Goal: Find specific page/section: Find specific page/section

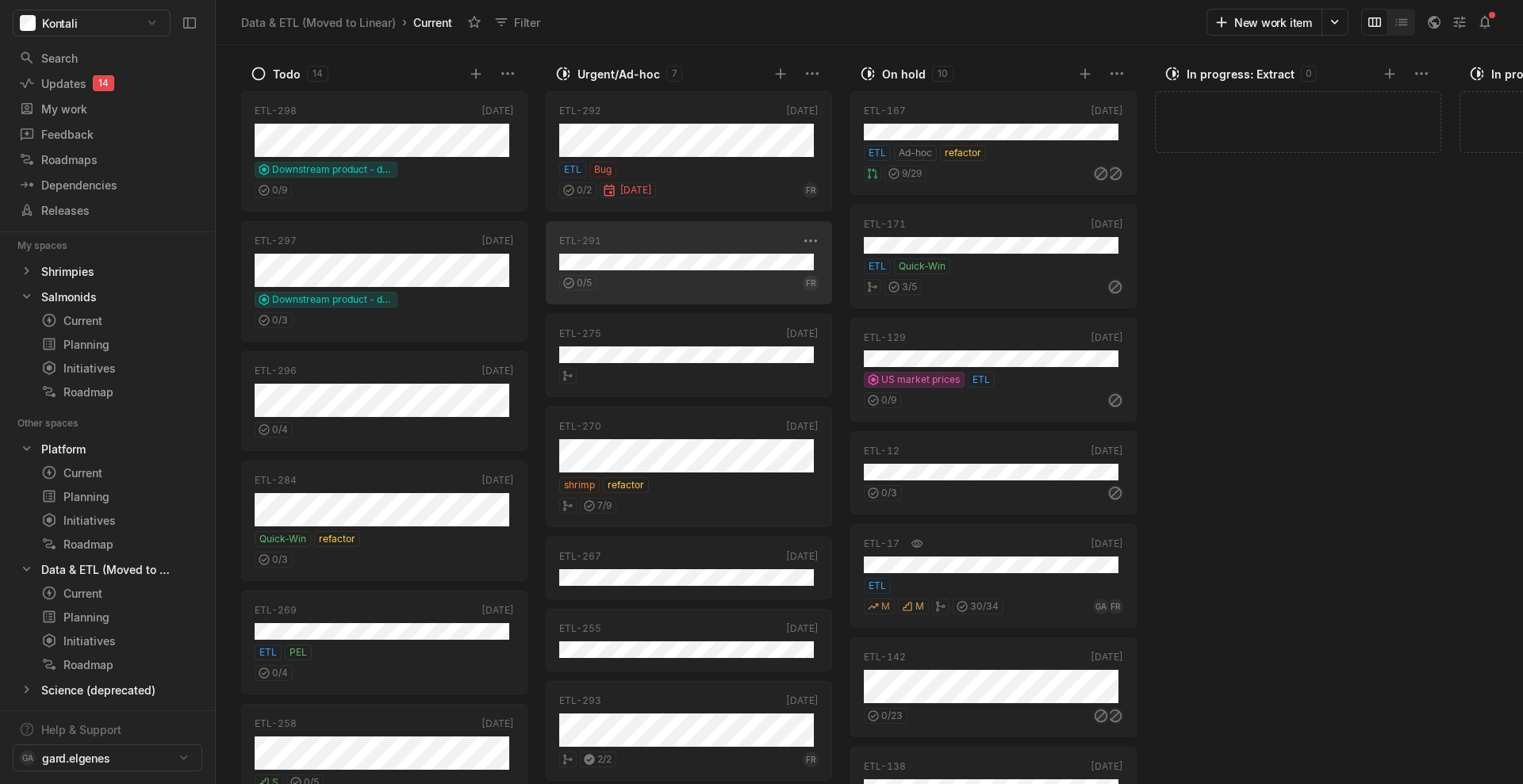
scroll to position [7, 0]
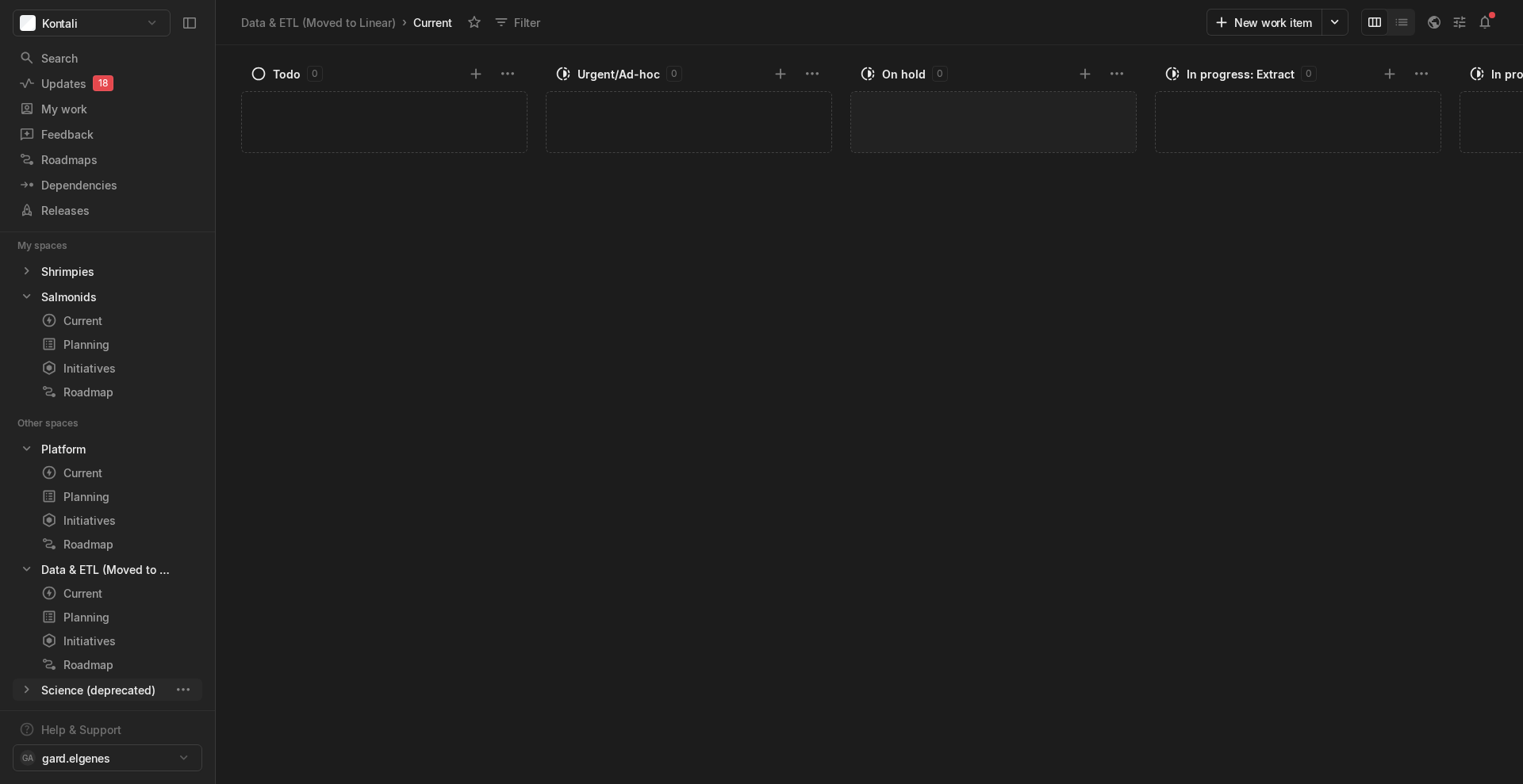
click at [32, 587] on icon at bounding box center [27, 689] width 16 height 16
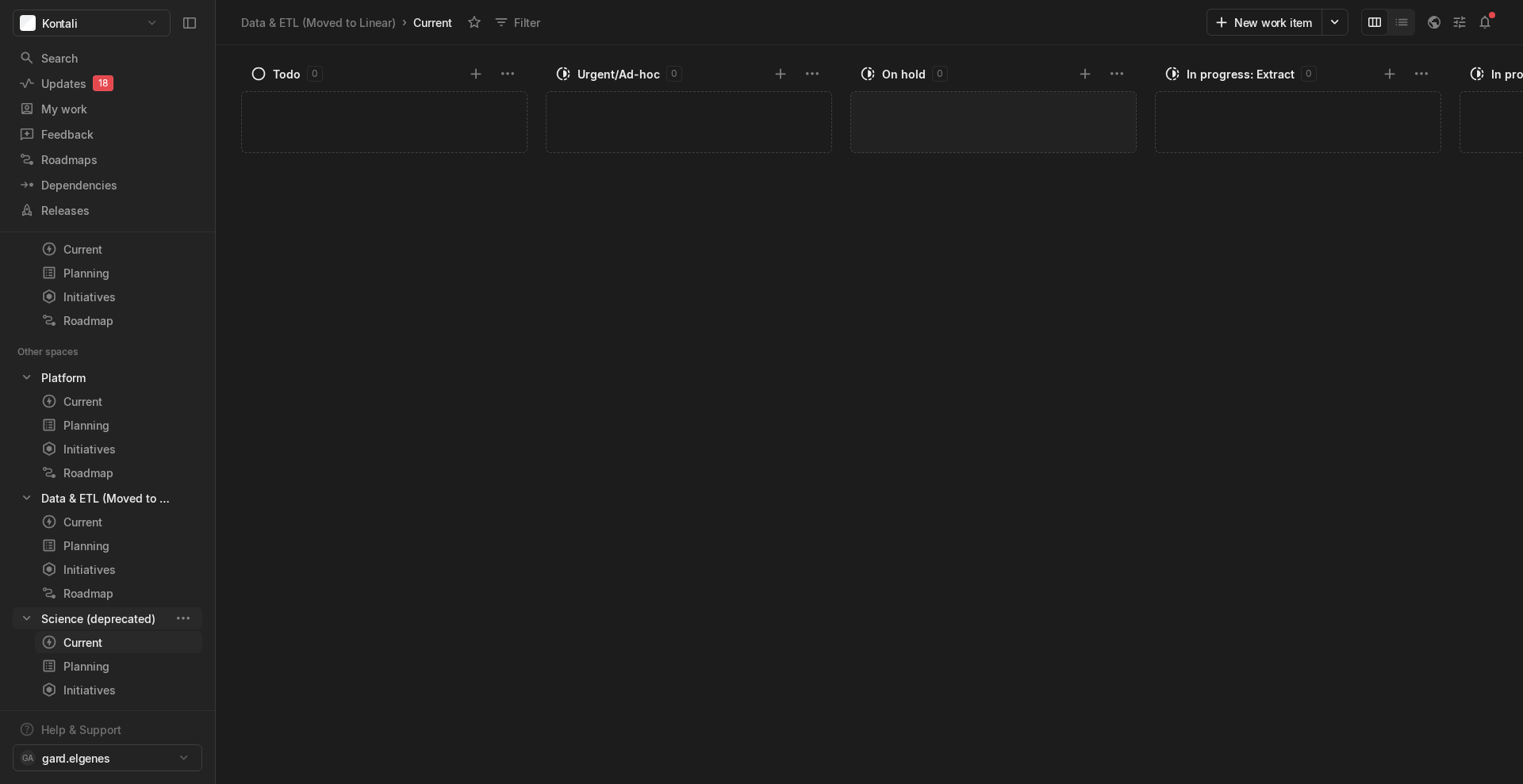
click at [85, 587] on div "Current" at bounding box center [89, 642] width 96 height 17
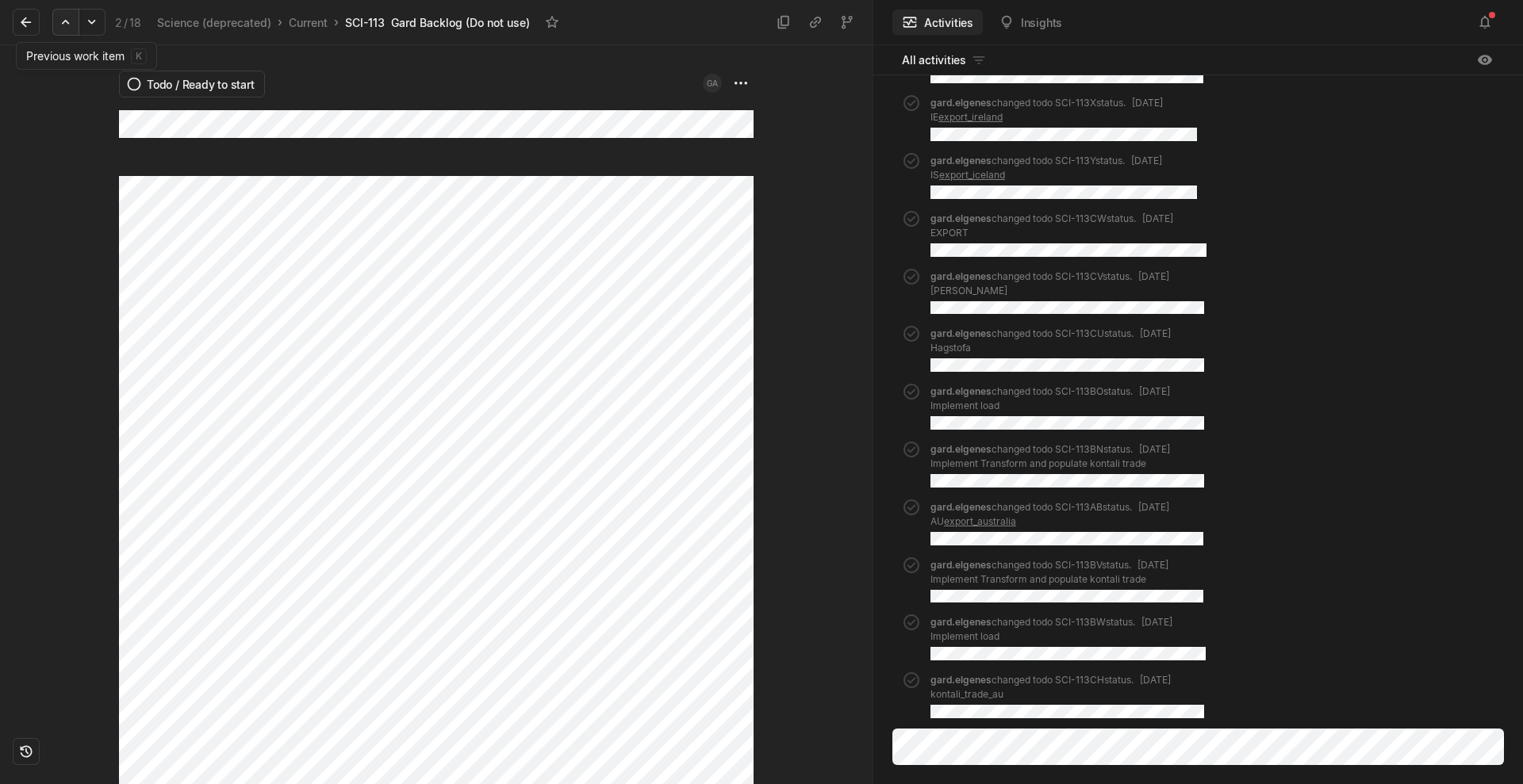
click at [63, 25] on icon at bounding box center [66, 22] width 16 height 16
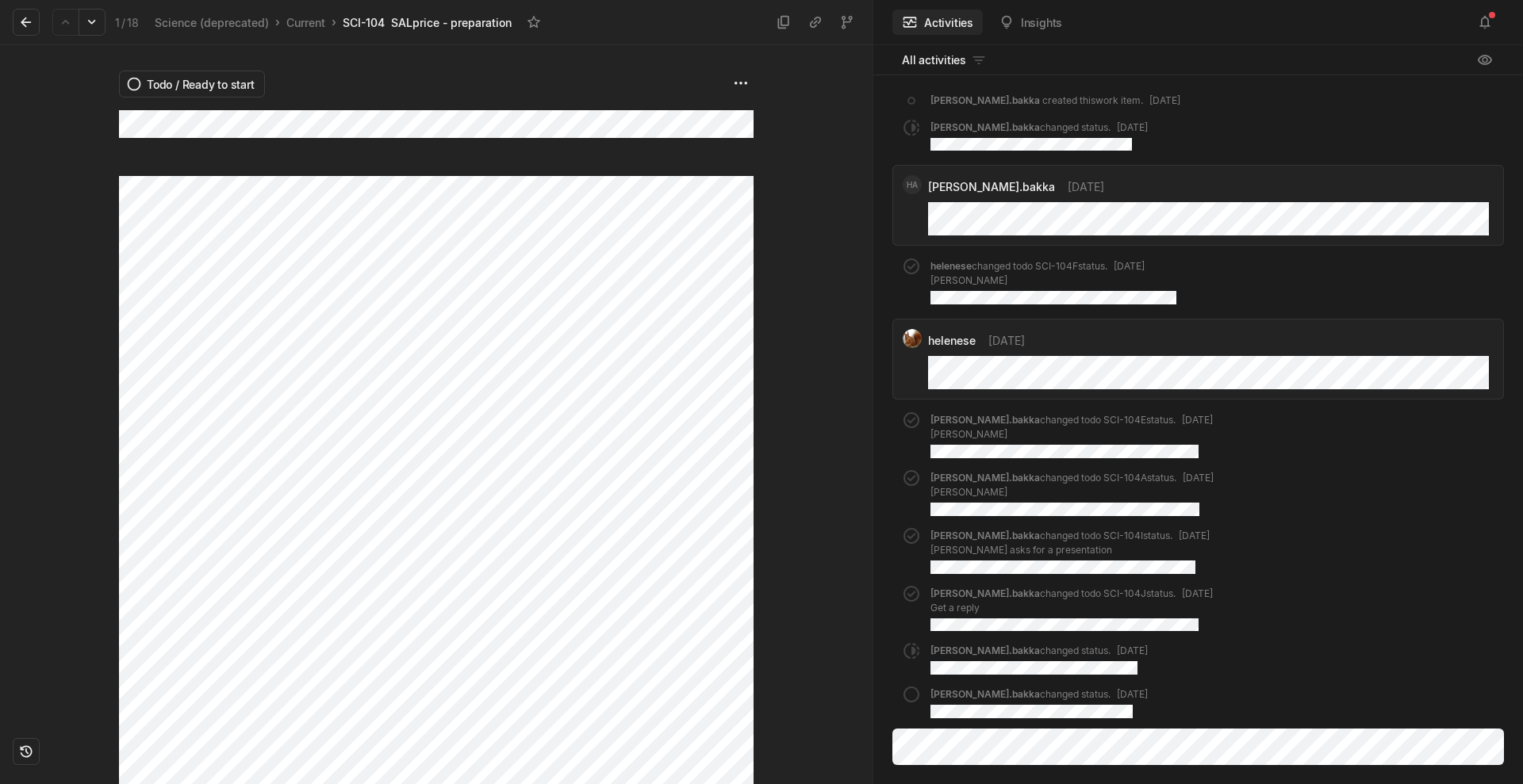
click at [42, 12] on div "1 / 18 Science (deprecated) › Current › SCI-104 SALprice - preparation" at bounding box center [279, 22] width 534 height 33
click at [28, 19] on icon at bounding box center [26, 22] width 16 height 16
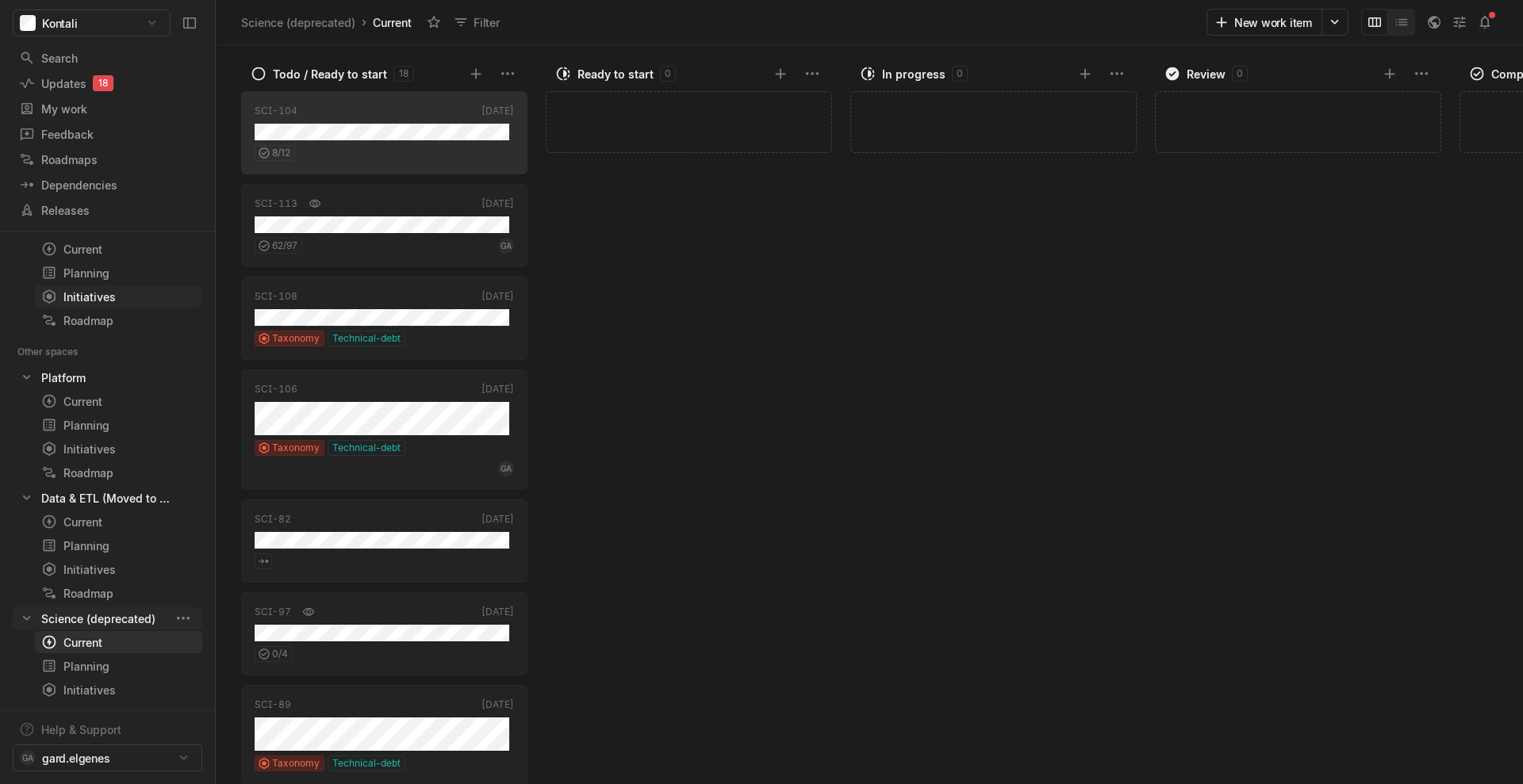
click at [109, 300] on div "Initiatives" at bounding box center [89, 296] width 96 height 17
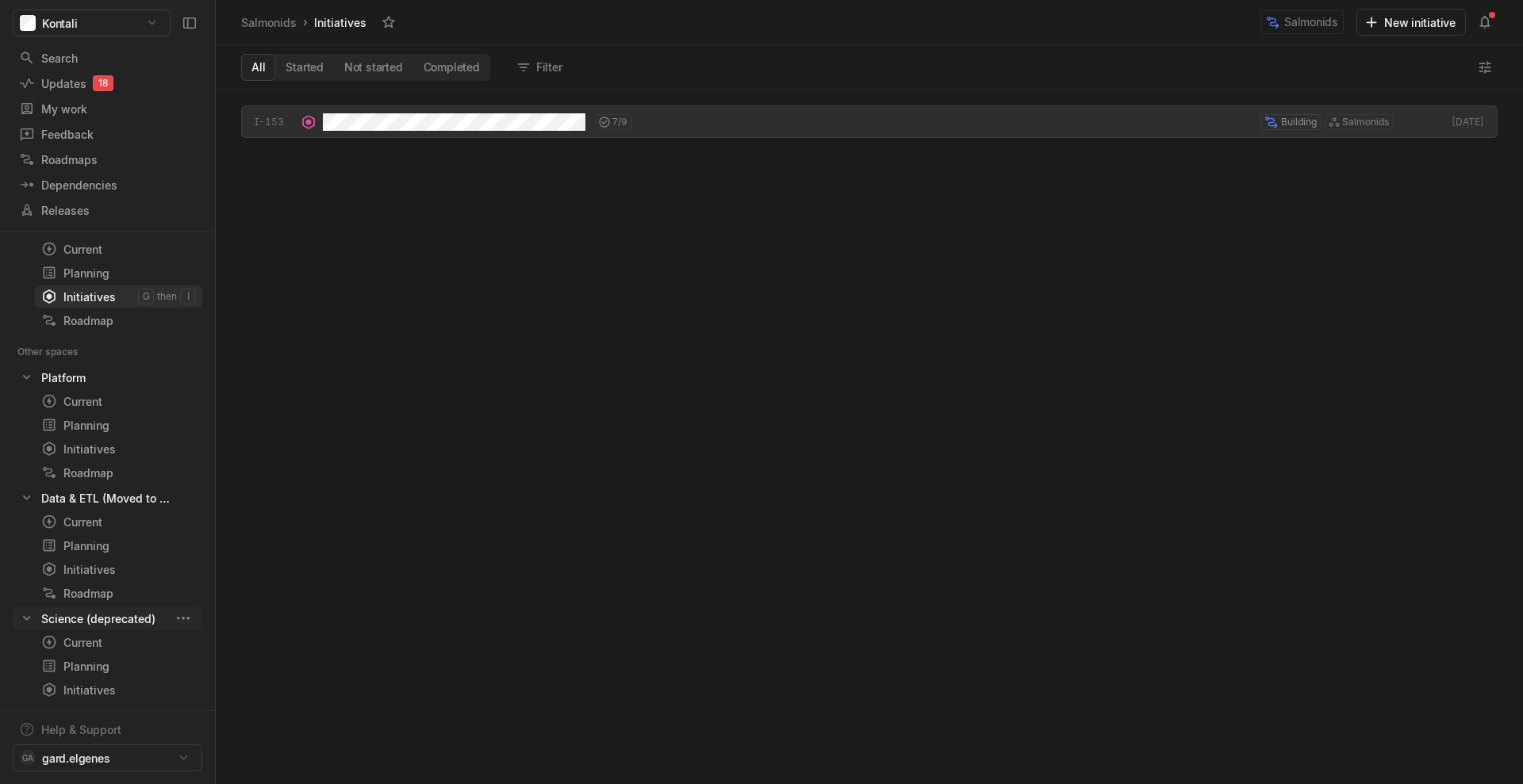
scroll to position [689, 1302]
click at [107, 456] on div "Initiatives" at bounding box center [89, 449] width 96 height 17
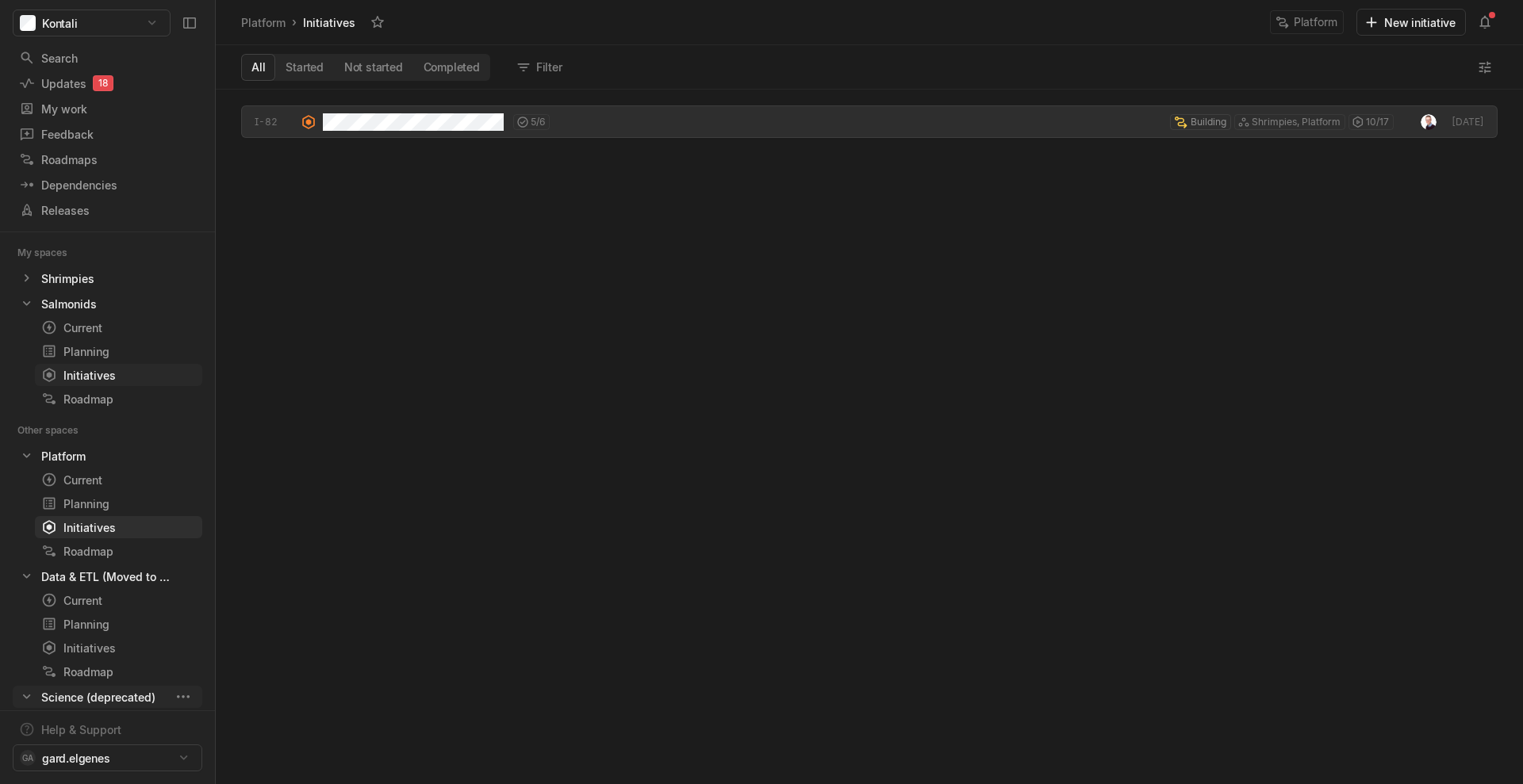
scroll to position [79, 0]
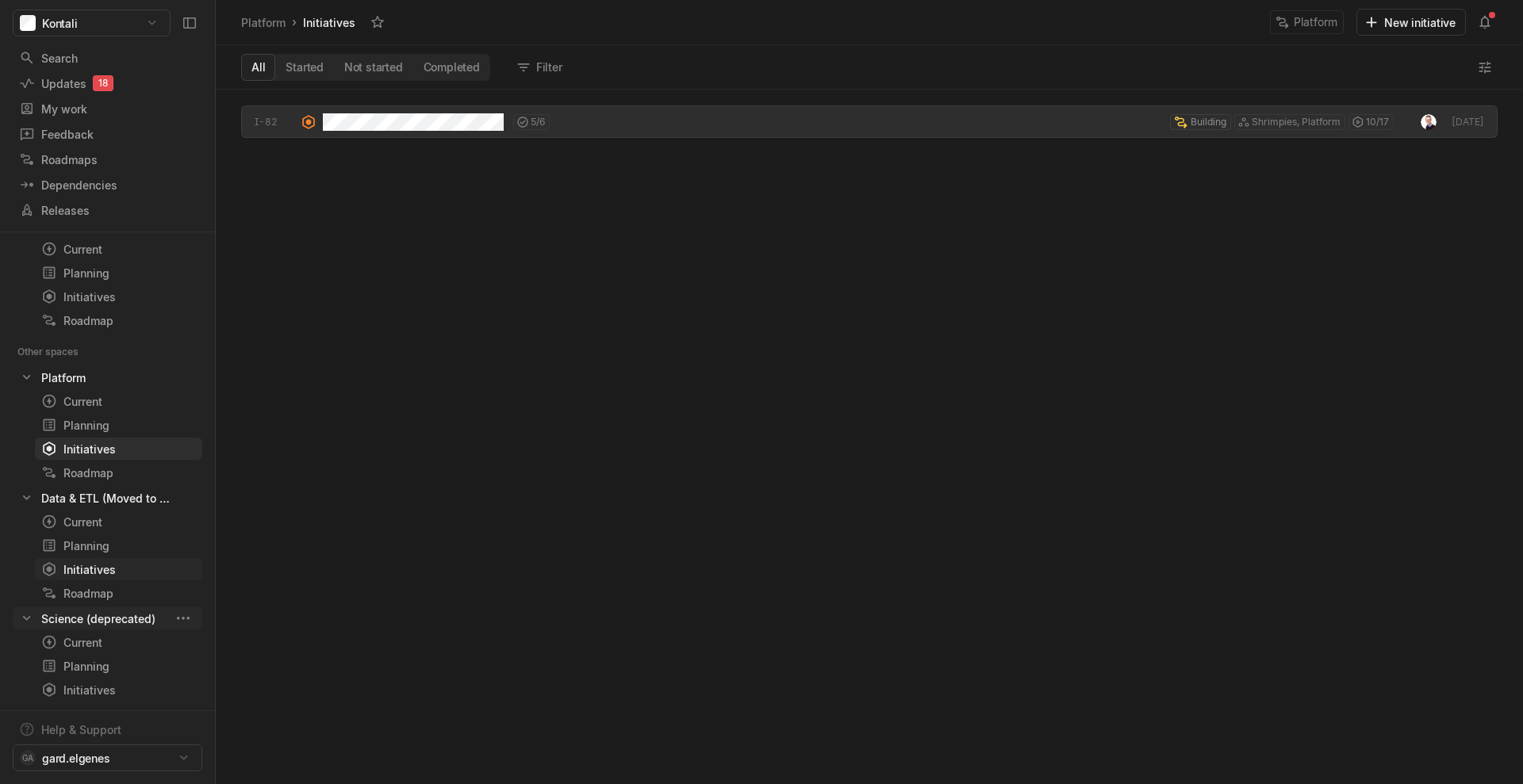
click at [123, 563] on div "Initiatives" at bounding box center [89, 569] width 96 height 17
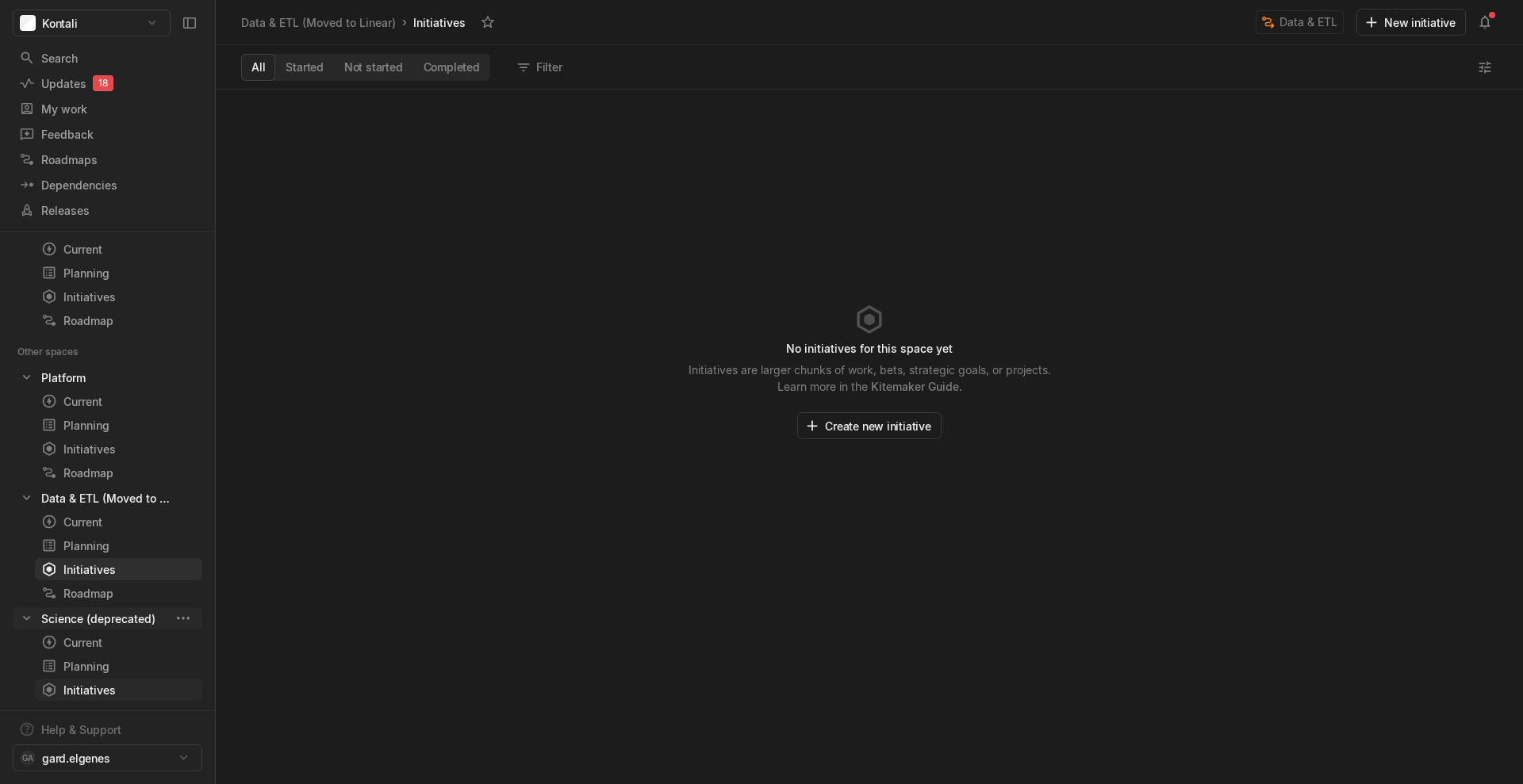
click at [117, 587] on div "Initiatives" at bounding box center [89, 689] width 96 height 17
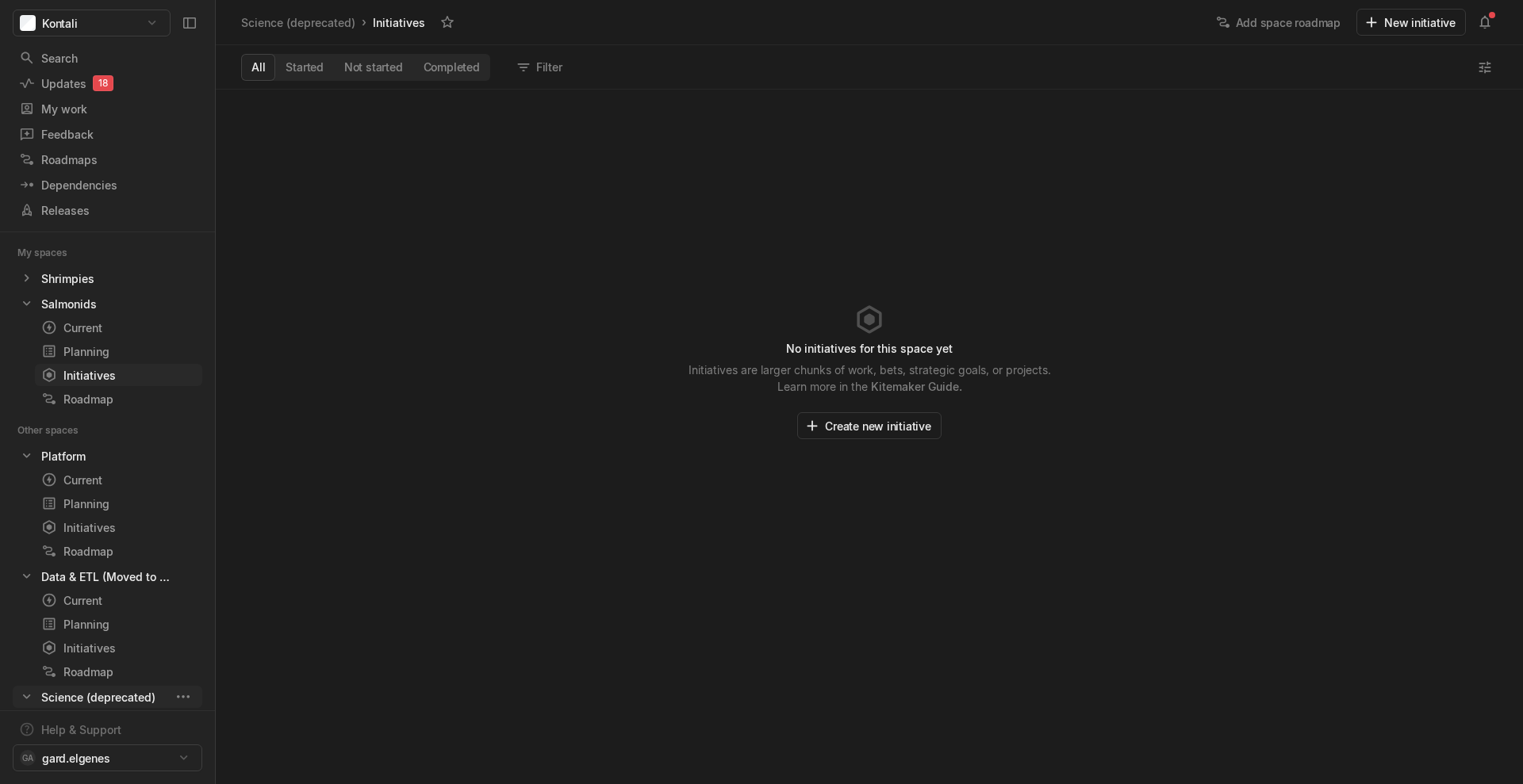
click at [111, 372] on div "Initiatives" at bounding box center [89, 375] width 96 height 17
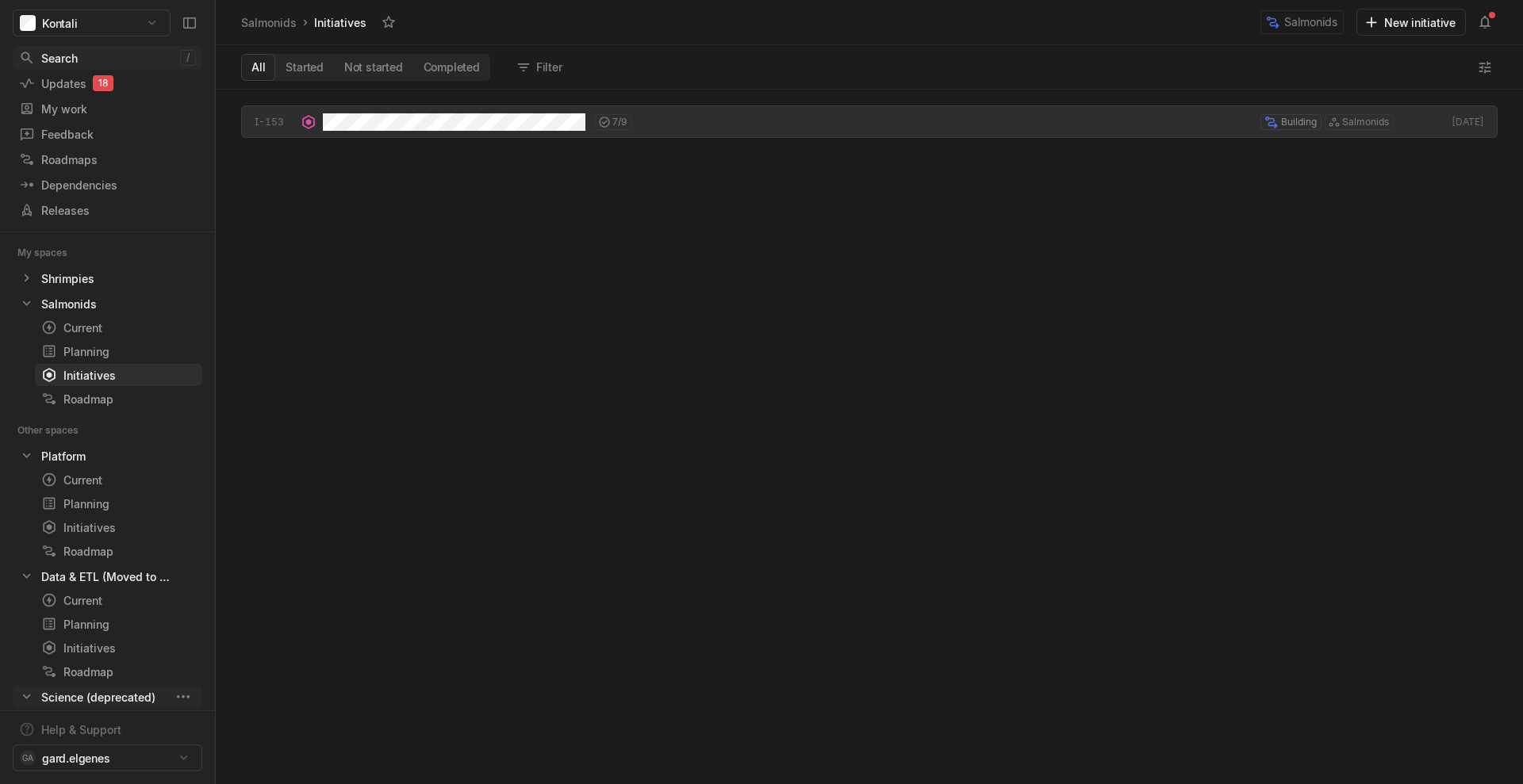
click at [88, 54] on div "Search" at bounding box center [100, 58] width 161 height 17
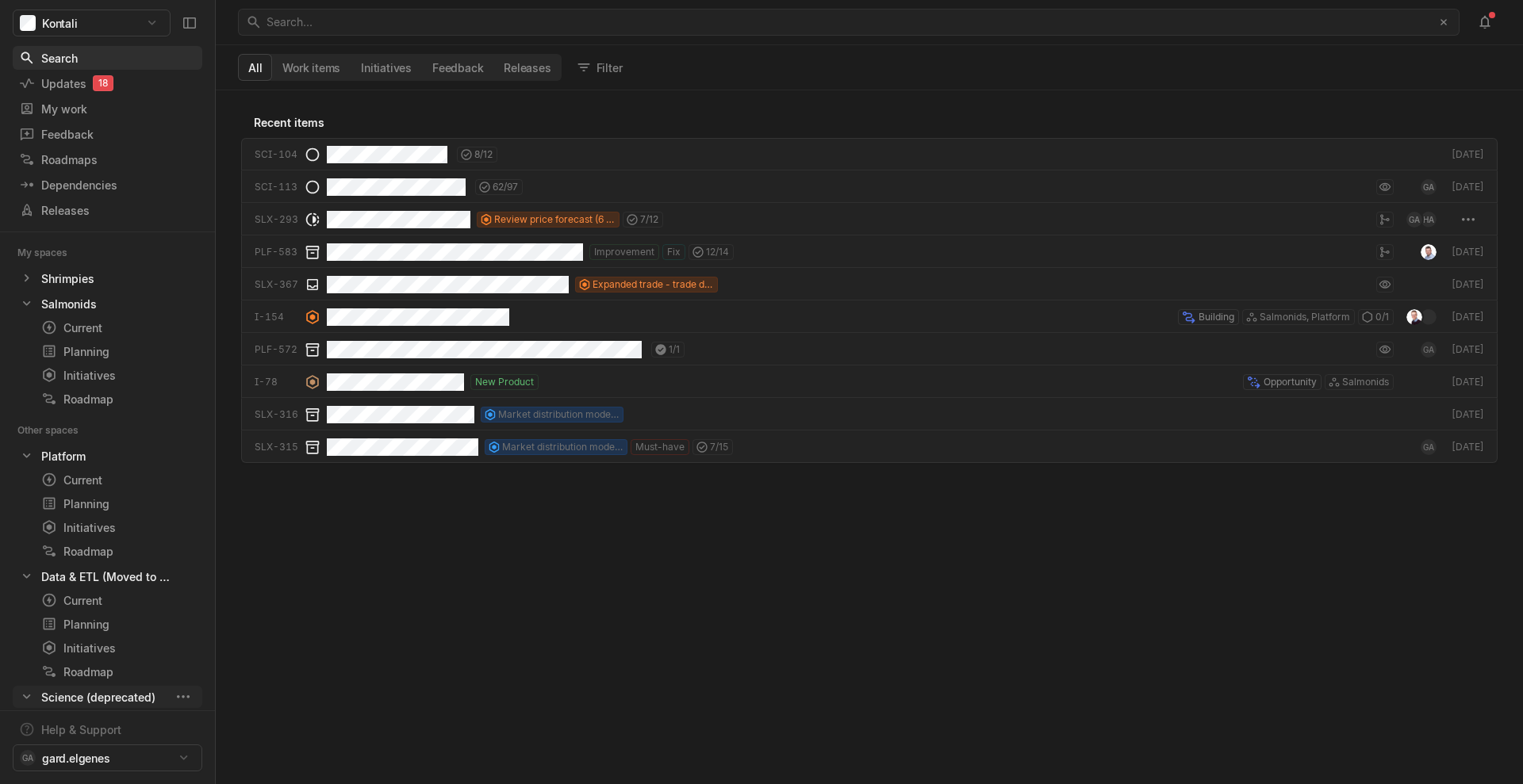
scroll to position [689, 1302]
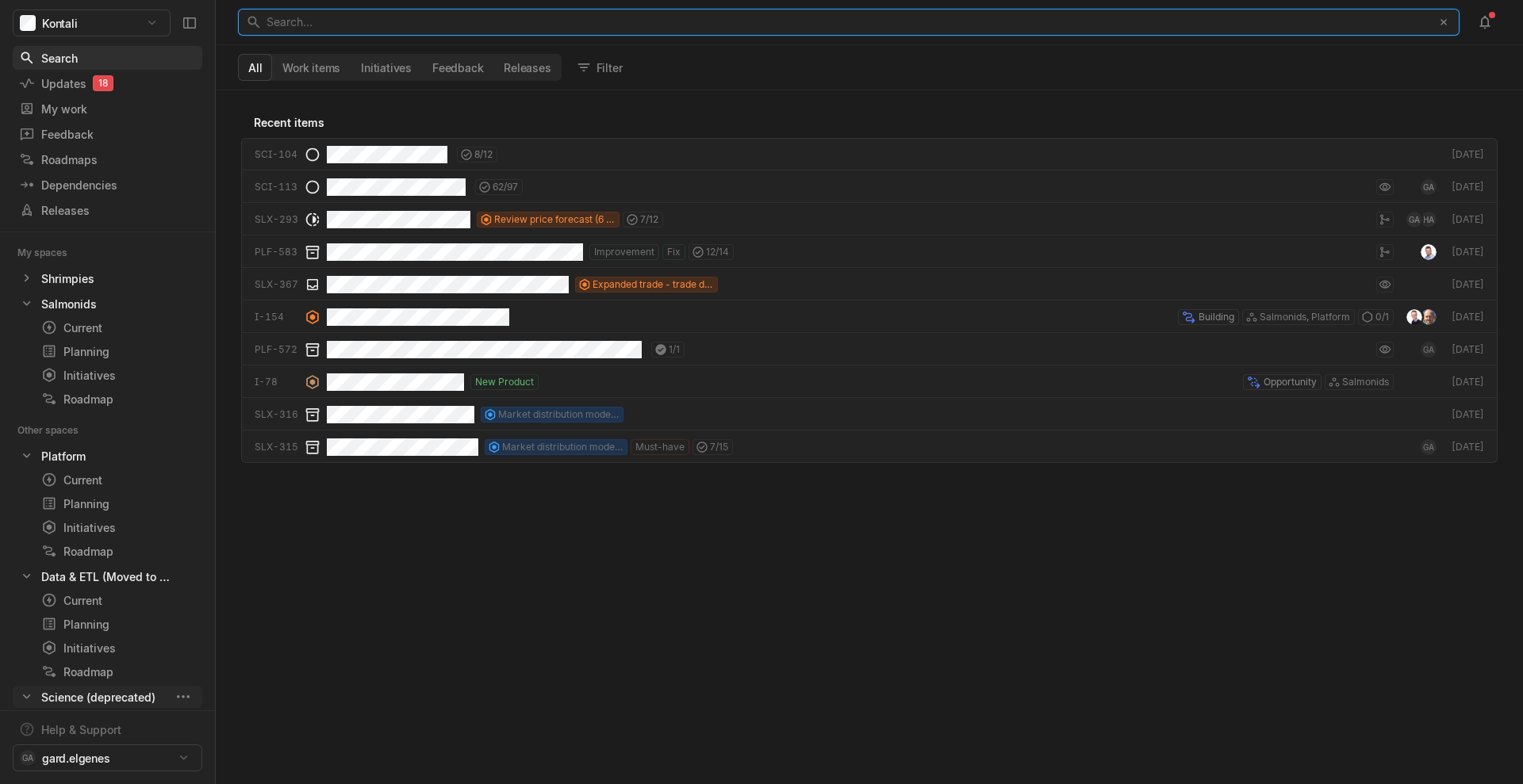
click at [436, 14] on div "Search... ﻿" at bounding box center [845, 22] width 1157 height 25
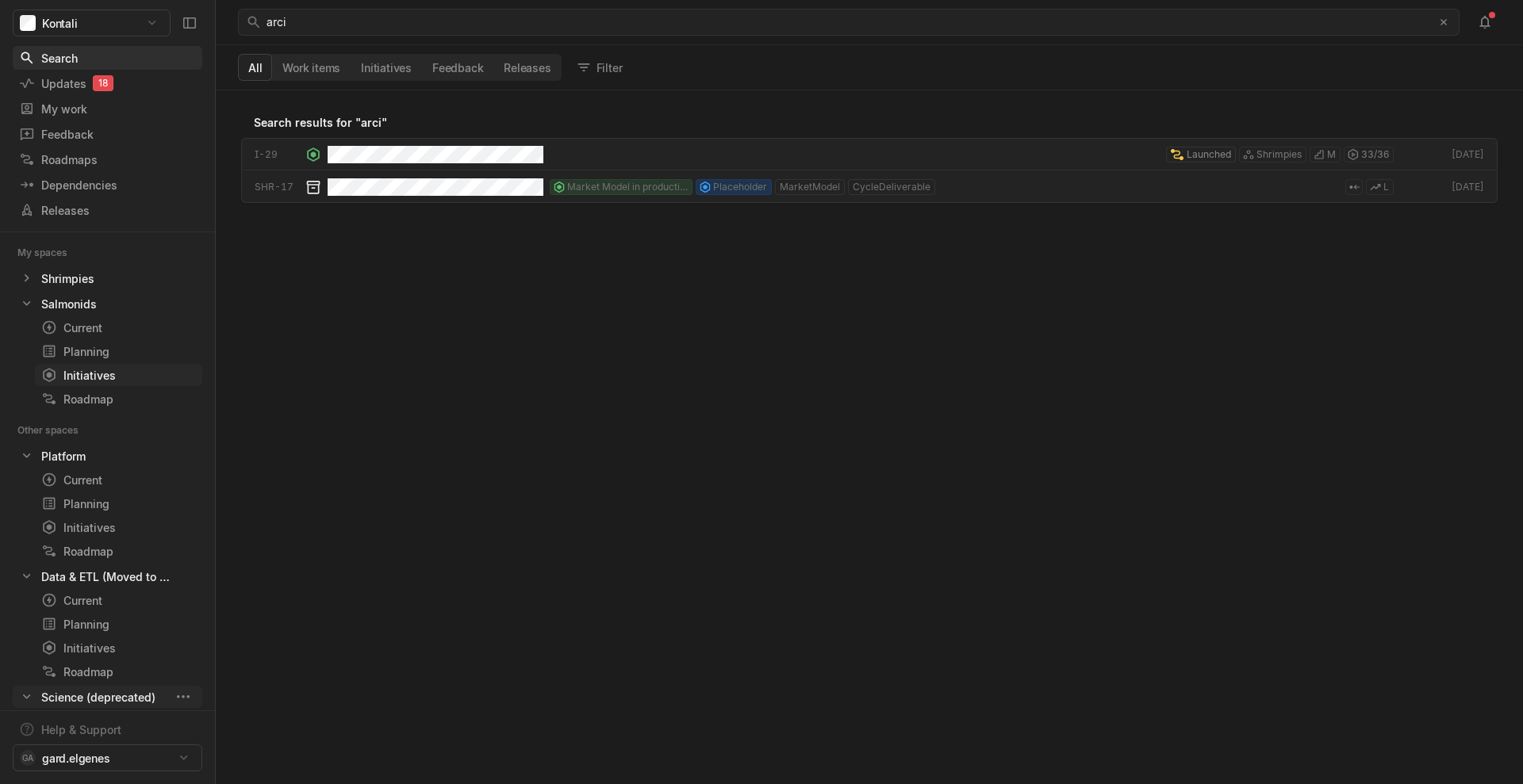
click at [108, 379] on div "Initiatives" at bounding box center [89, 375] width 96 height 17
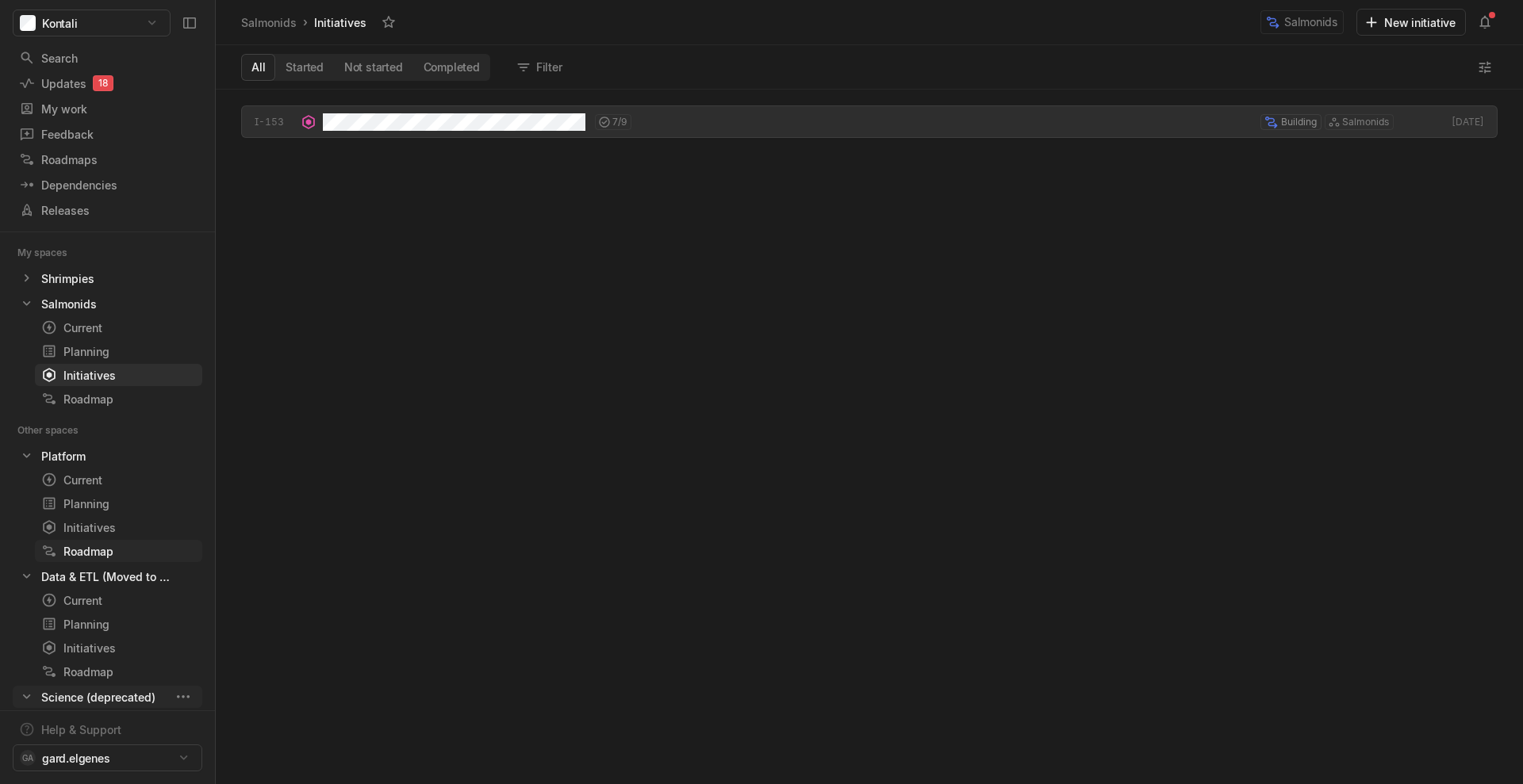
scroll to position [79, 0]
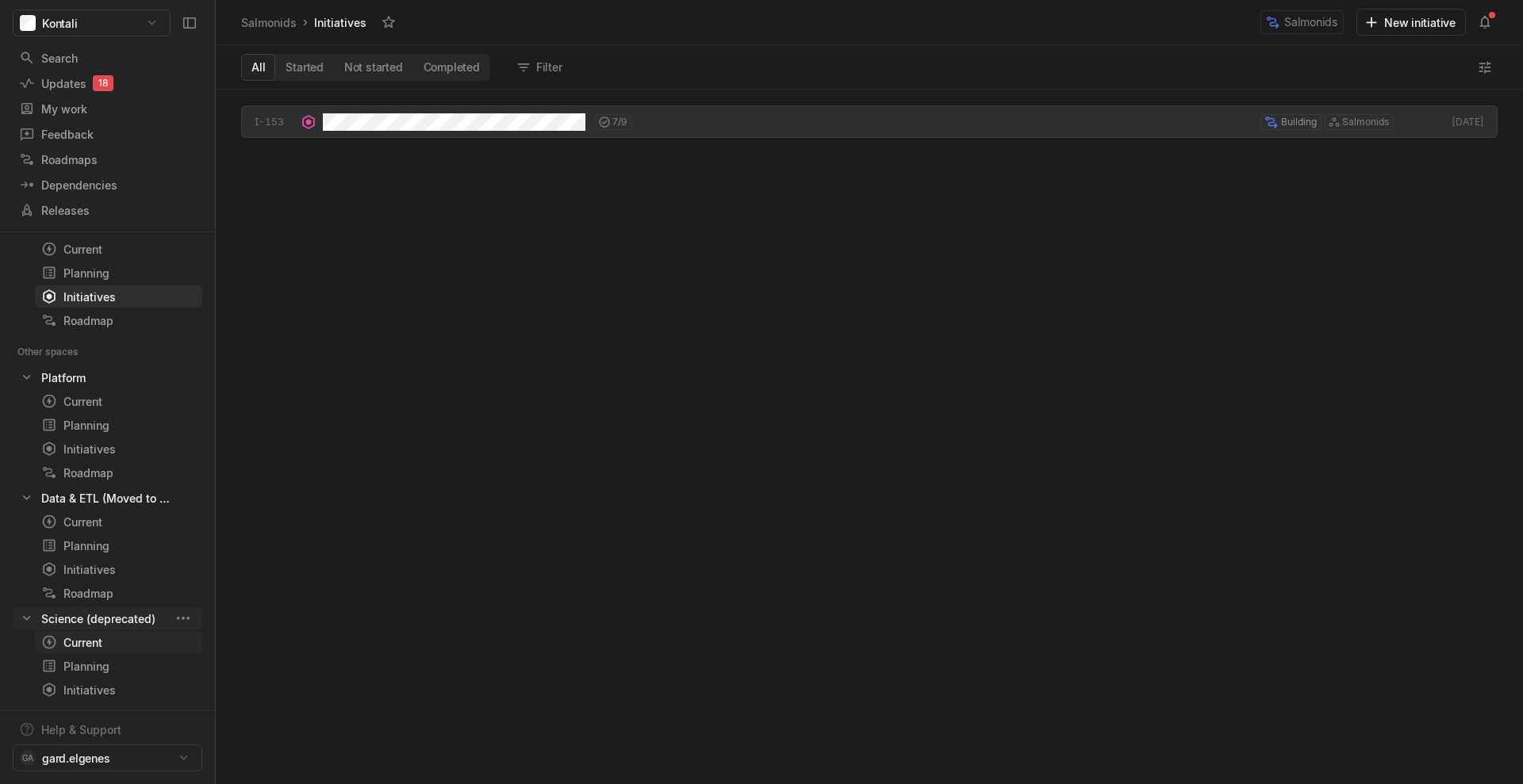
click at [103, 587] on div "Current" at bounding box center [89, 642] width 96 height 17
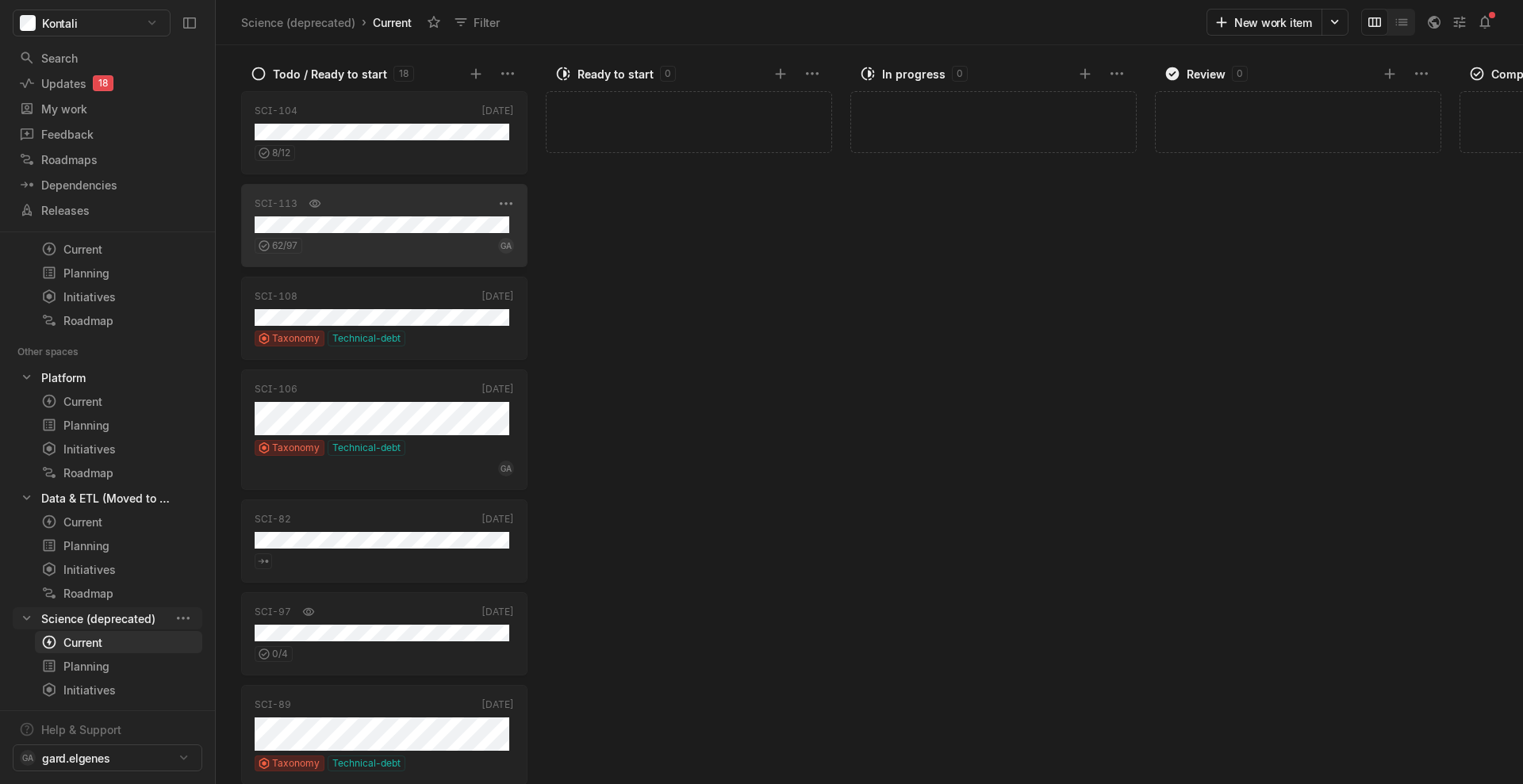
click at [405, 201] on div "SCI-113" at bounding box center [374, 204] width 238 height 16
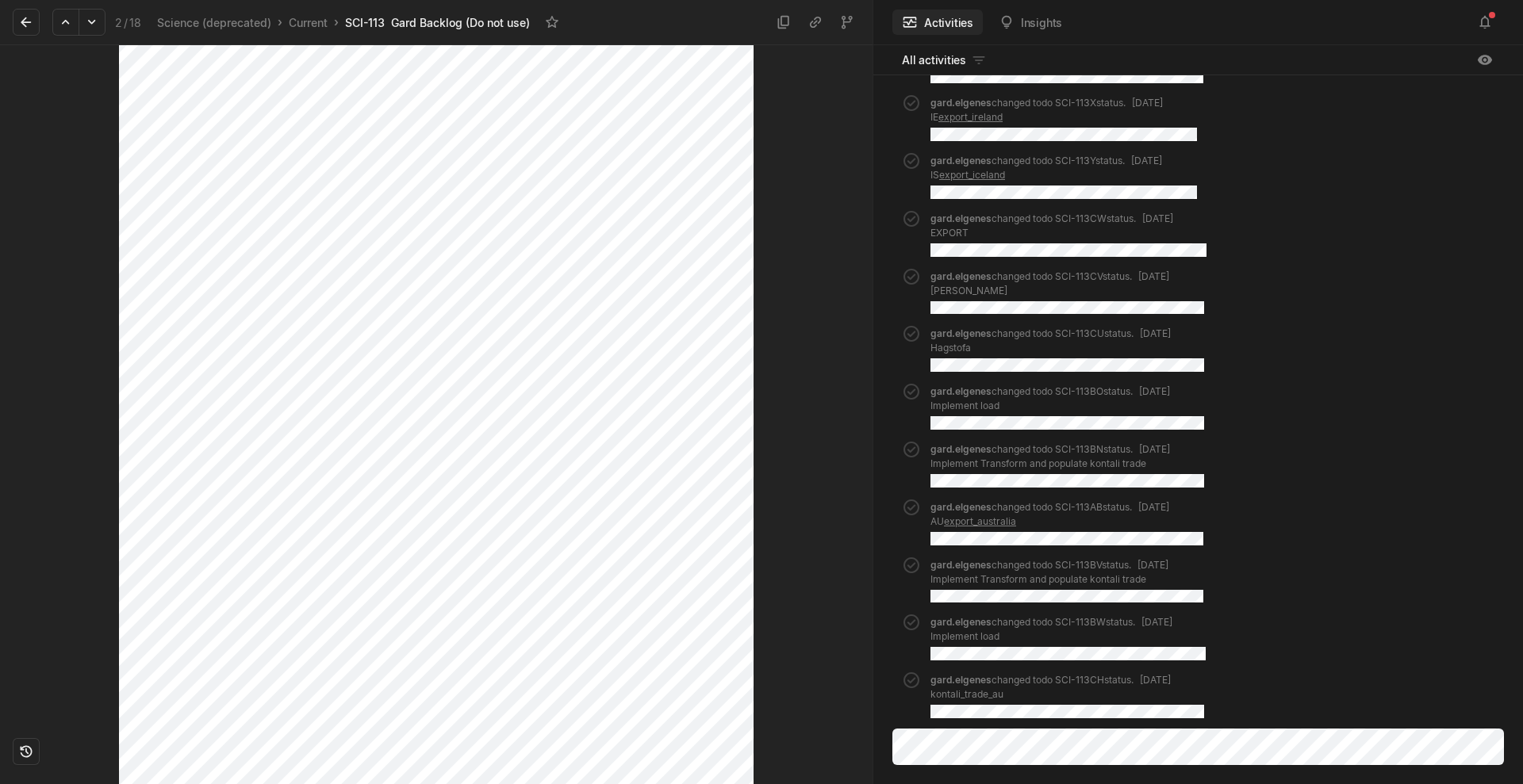
scroll to position [1898, 0]
click at [26, 23] on icon at bounding box center [26, 22] width 16 height 16
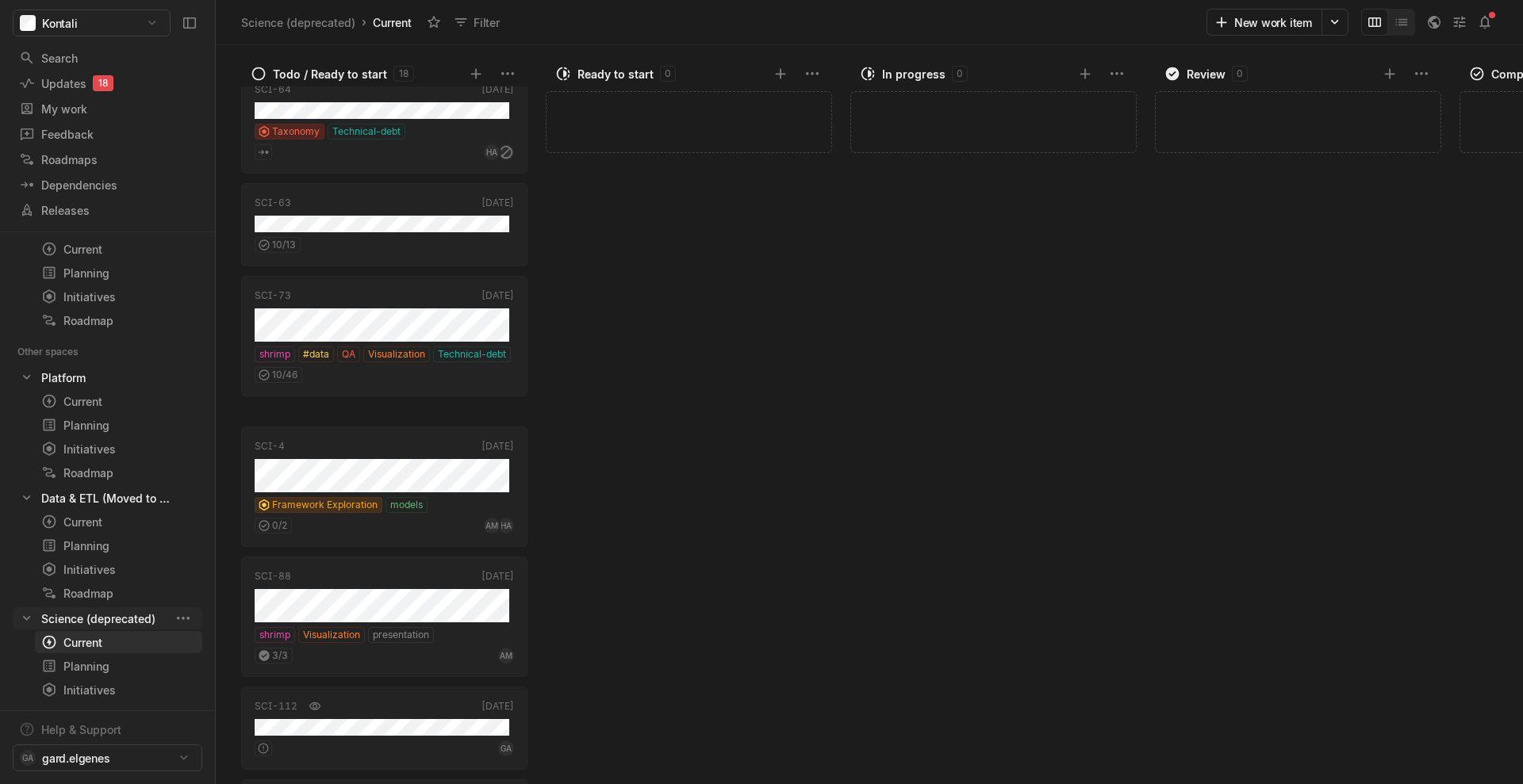
scroll to position [1177, 0]
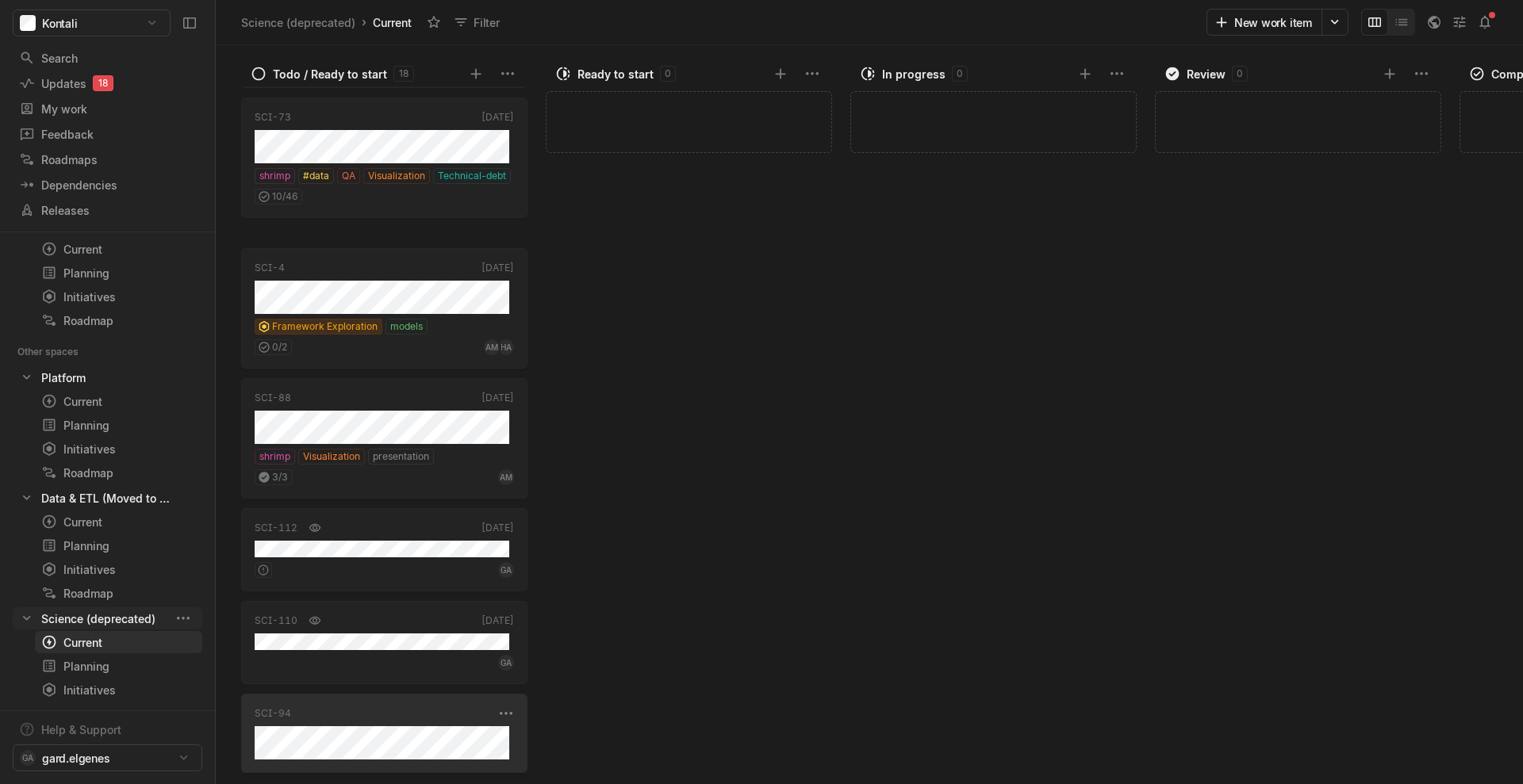
click at [380, 587] on div "SCI-94" at bounding box center [374, 713] width 238 height 14
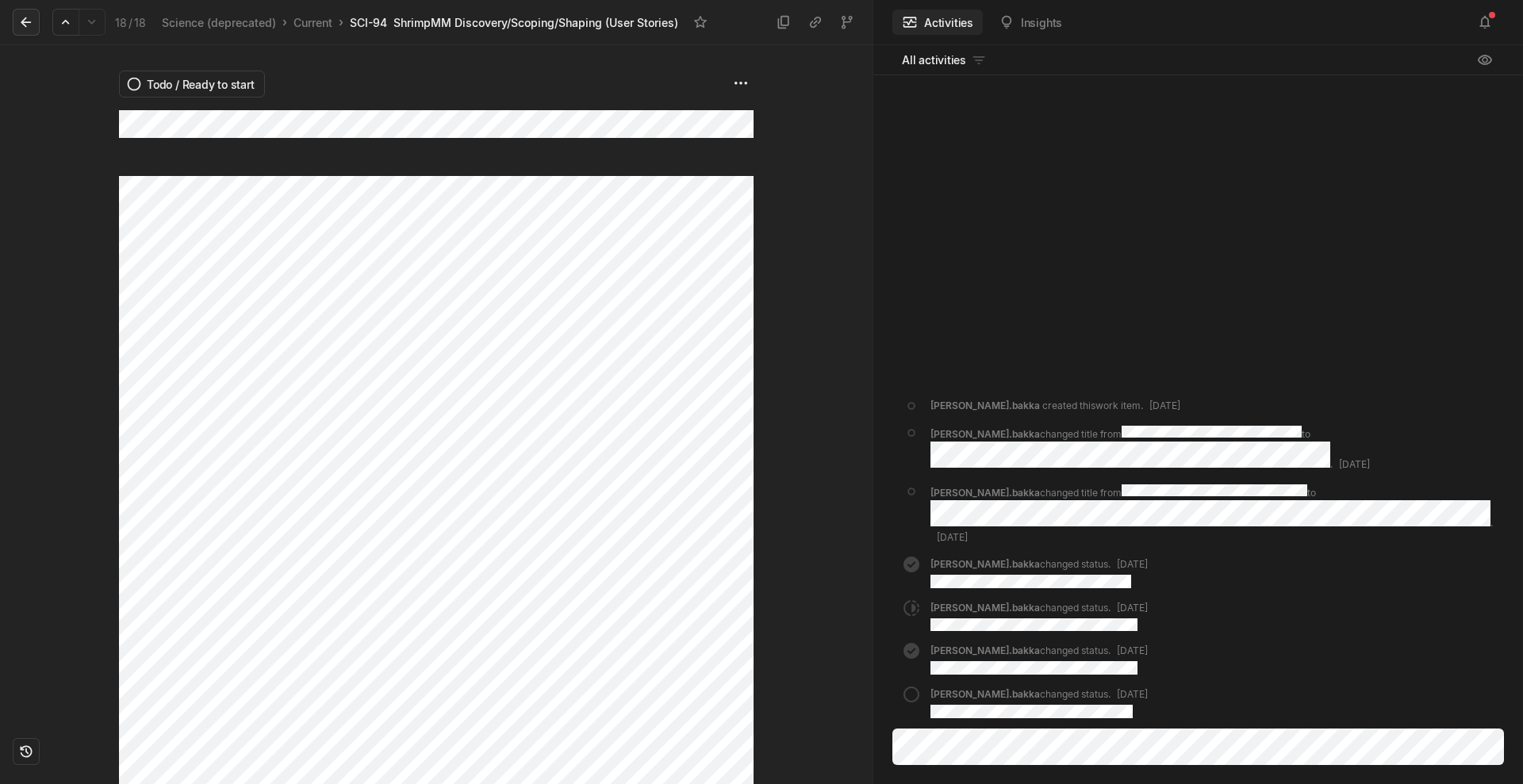
click at [33, 21] on icon at bounding box center [26, 22] width 16 height 16
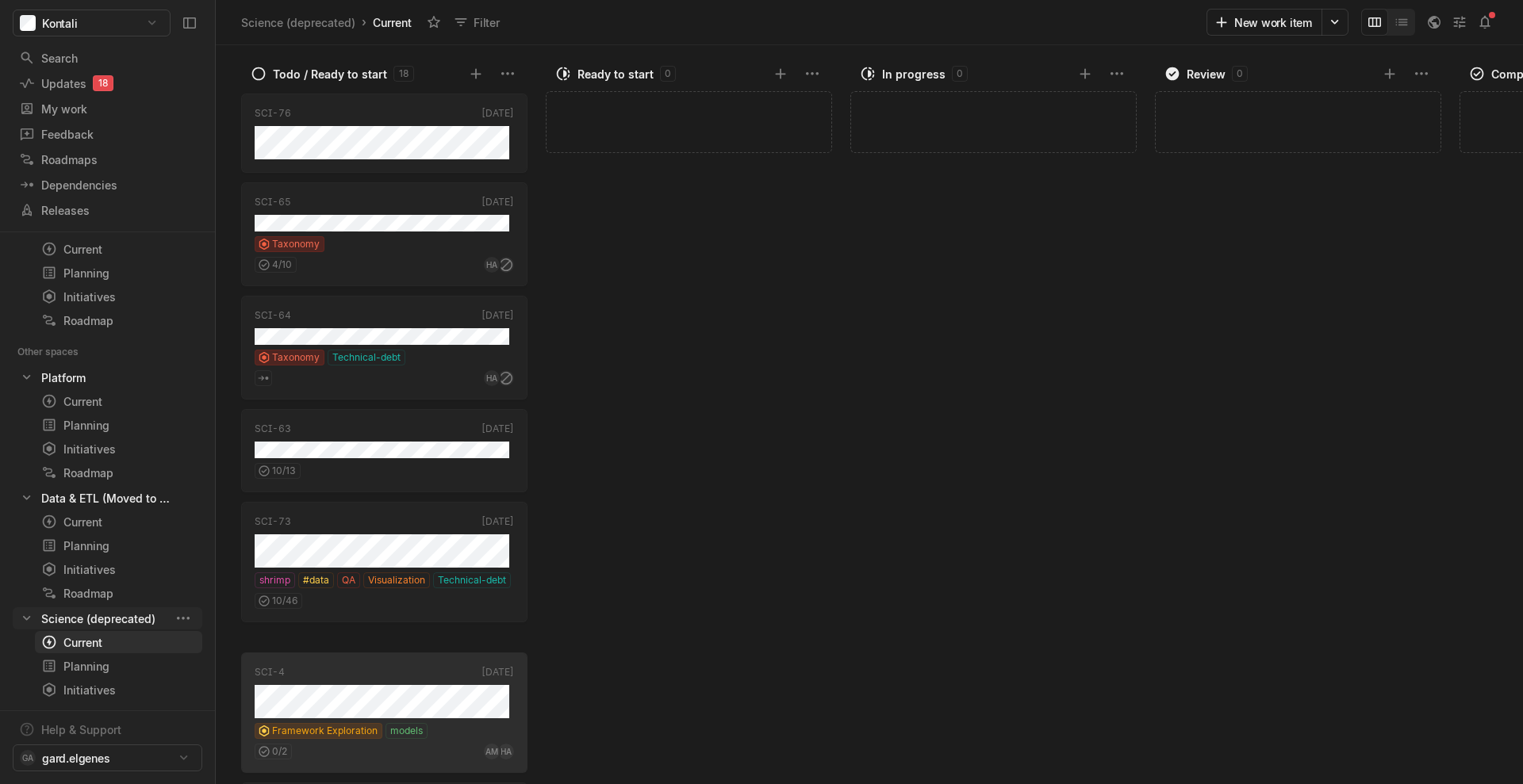
scroll to position [773, 0]
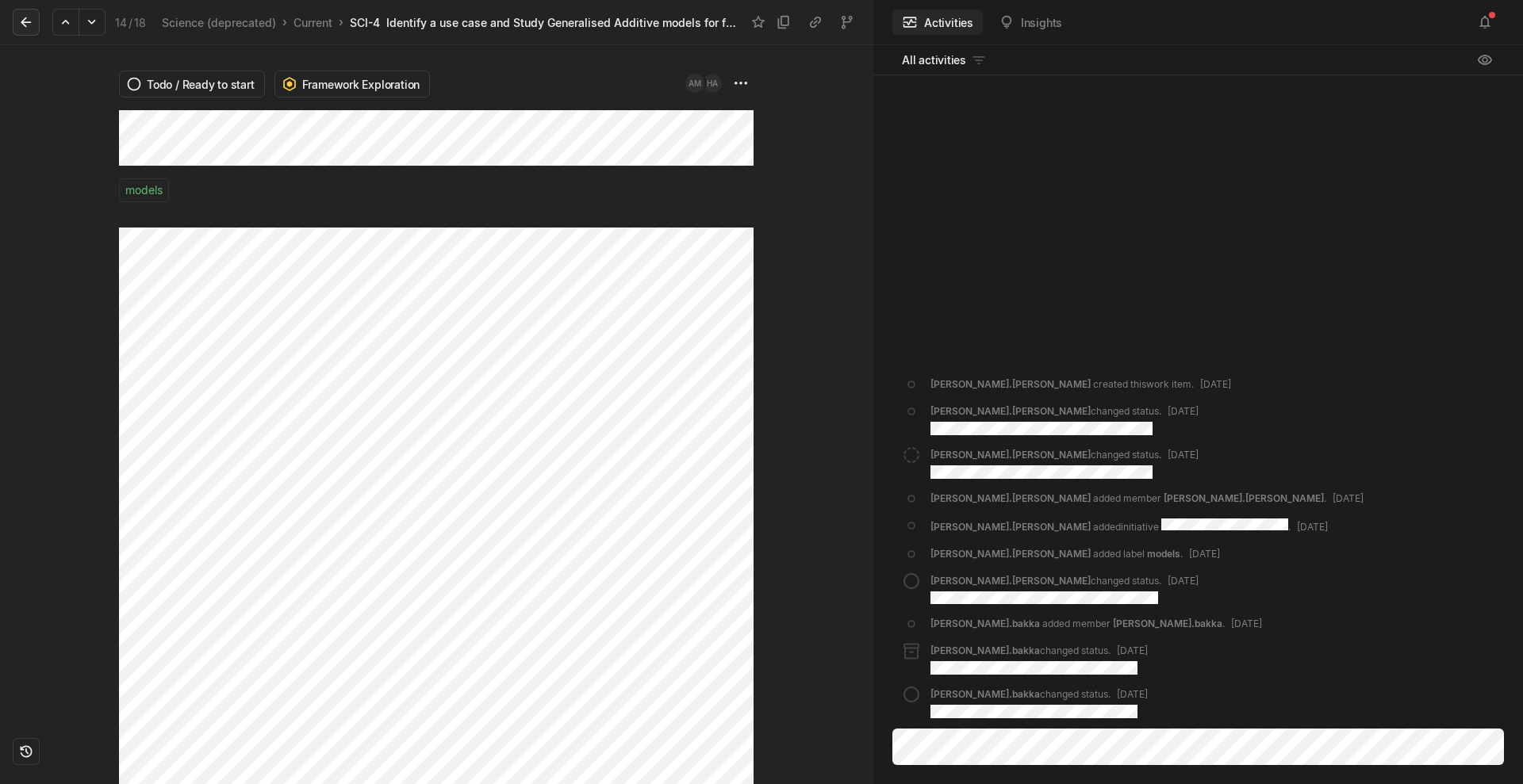
click at [21, 25] on icon at bounding box center [26, 22] width 16 height 16
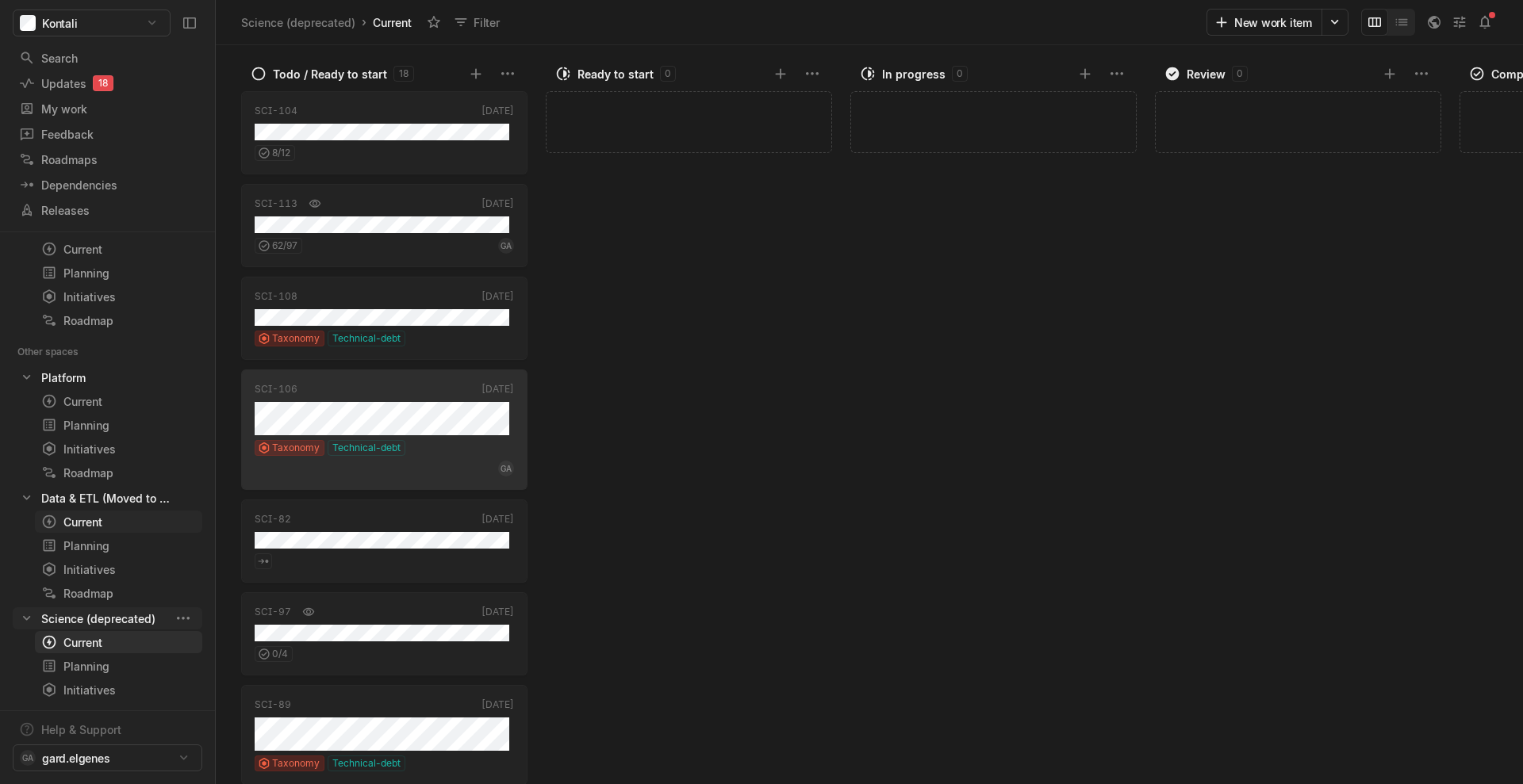
click at [109, 523] on div "Current" at bounding box center [89, 521] width 96 height 17
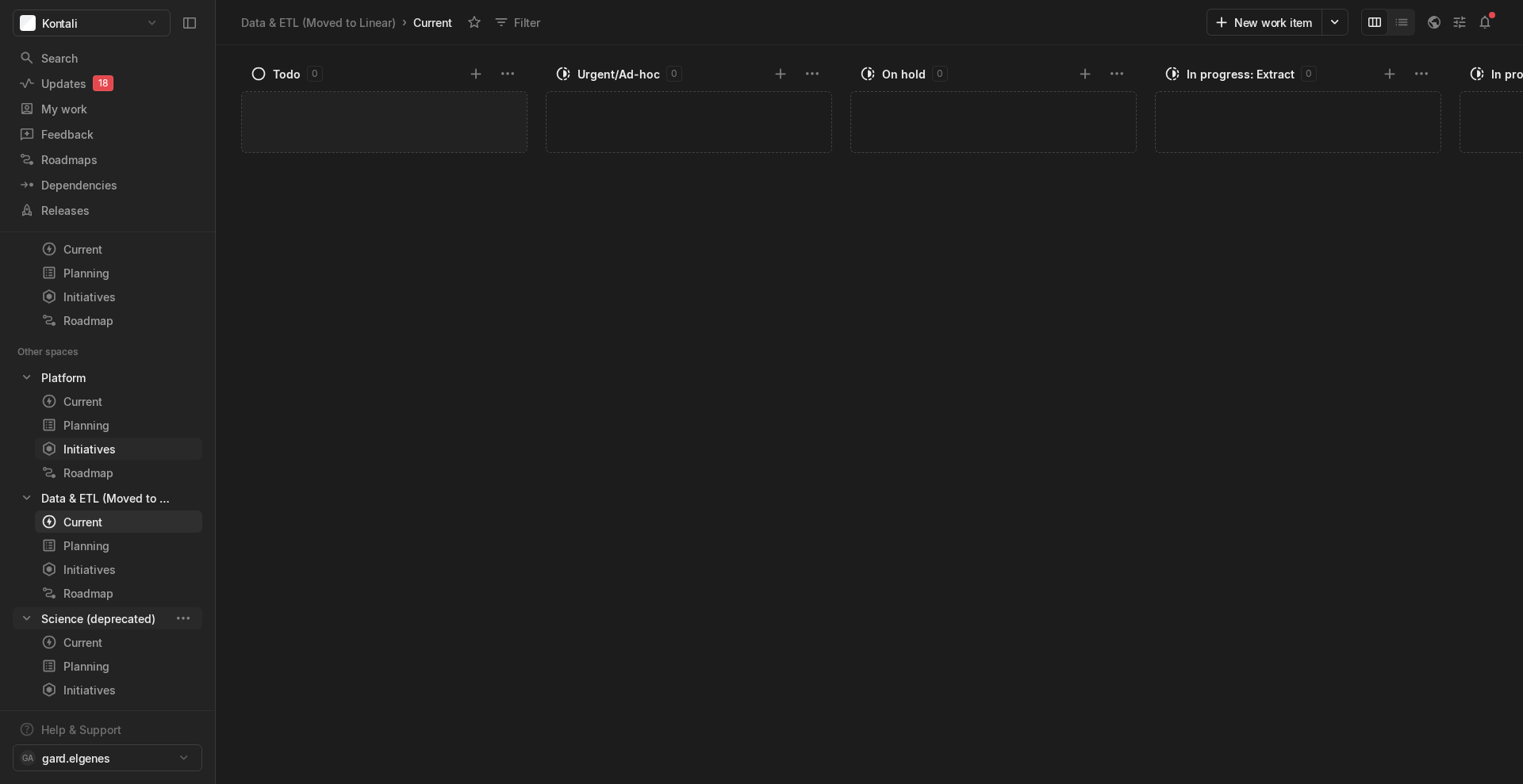
click at [105, 445] on div "Initiatives" at bounding box center [89, 449] width 96 height 17
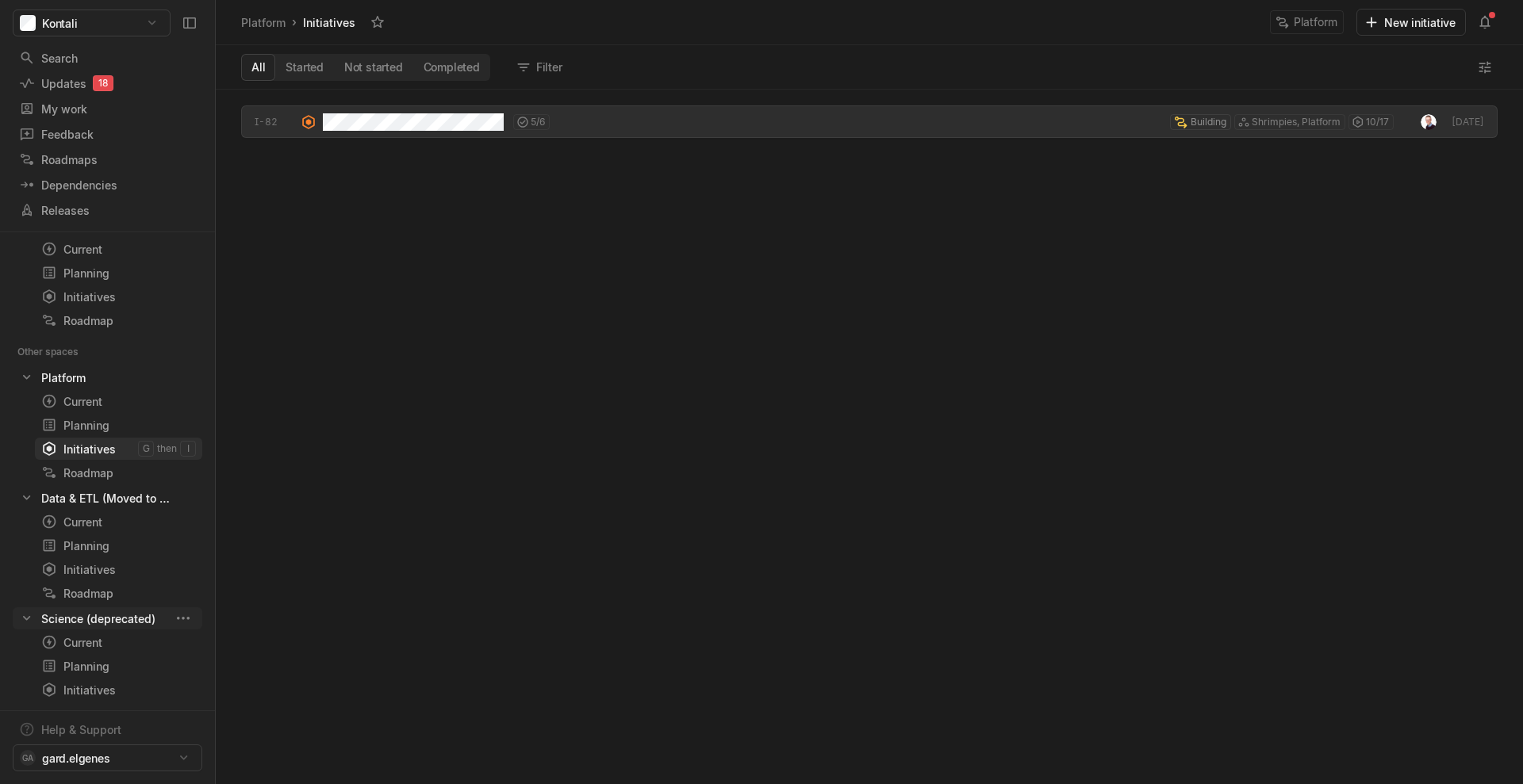
scroll to position [689, 1302]
click at [106, 31] on html "Kontali Search / Updates 18 g then u My work = Feedback g then f Roadmaps g the…" at bounding box center [762, 392] width 1523 height 784
click at [91, 110] on span "View archive" at bounding box center [125, 109] width 160 height 25
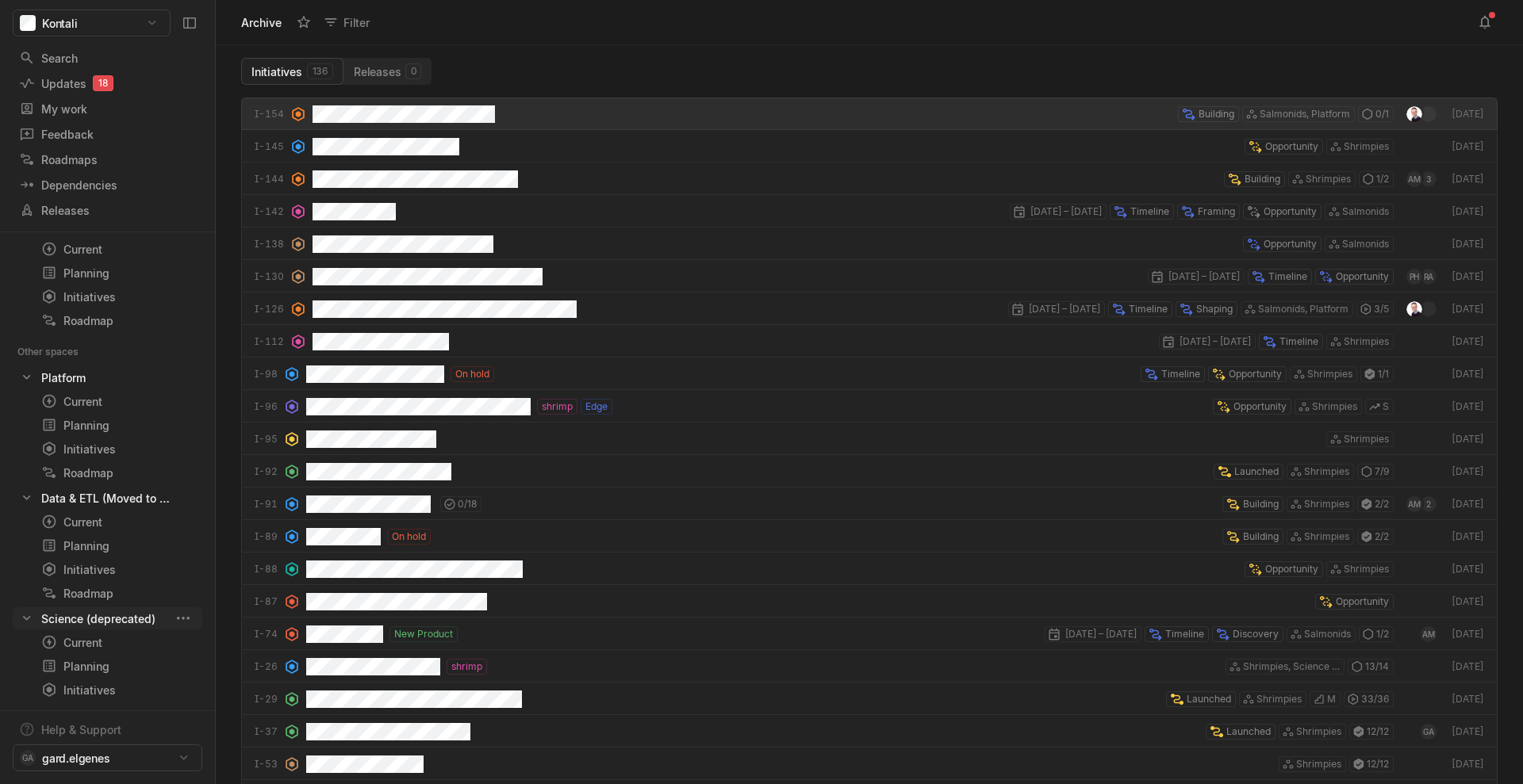
scroll to position [682, 1302]
